Goal: Task Accomplishment & Management: Use online tool/utility

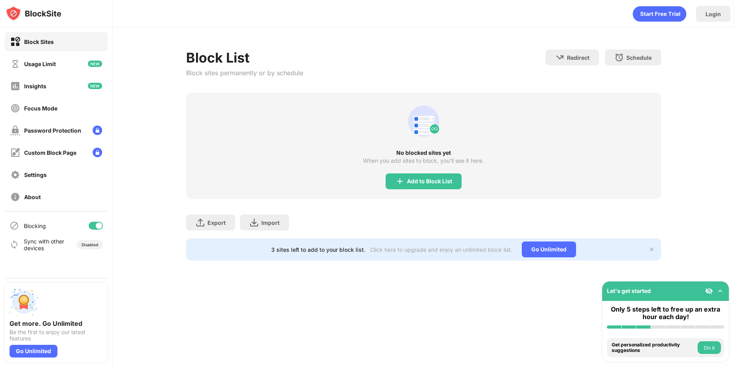
click at [403, 190] on div "No blocked sites yet When you add sites to block, you’ll see it here. Add to Bl…" at bounding box center [423, 146] width 475 height 106
click at [405, 181] on div "Add to Block List" at bounding box center [424, 181] width 76 height 16
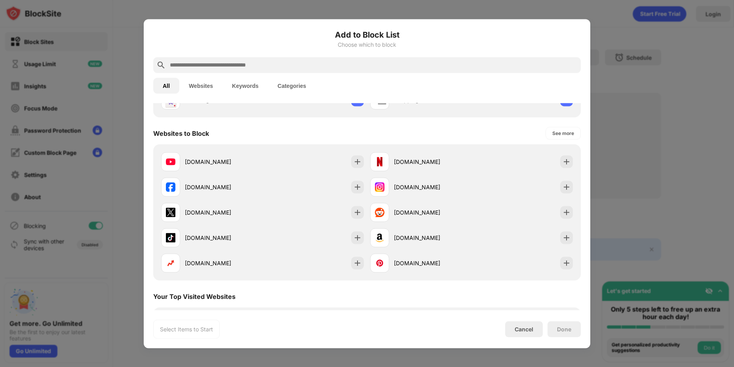
scroll to position [95, 0]
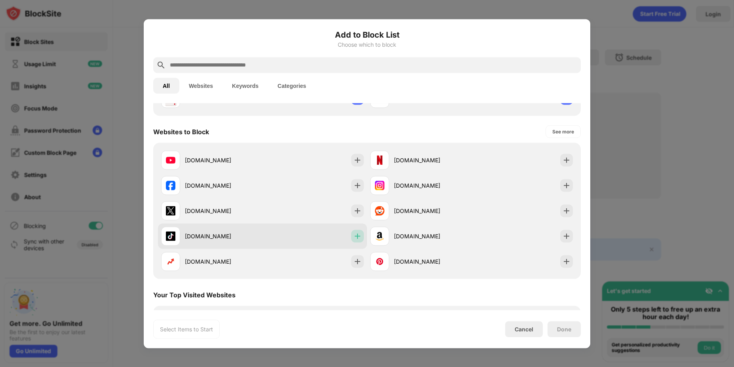
click at [357, 236] on img at bounding box center [357, 236] width 8 height 8
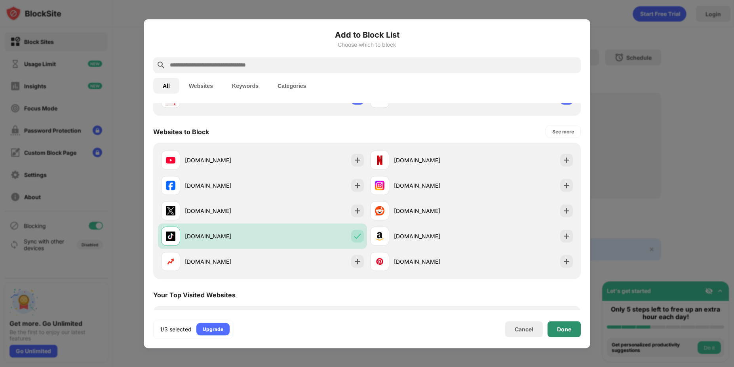
click at [552, 329] on div "Done" at bounding box center [563, 329] width 33 height 16
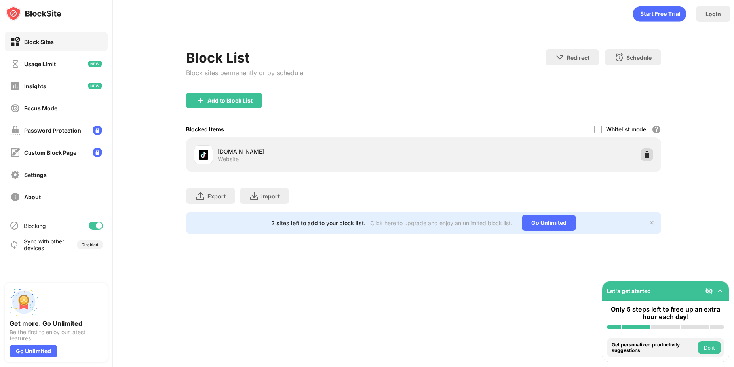
click at [649, 153] on img at bounding box center [647, 155] width 8 height 8
